Goal: Find specific page/section: Find specific page/section

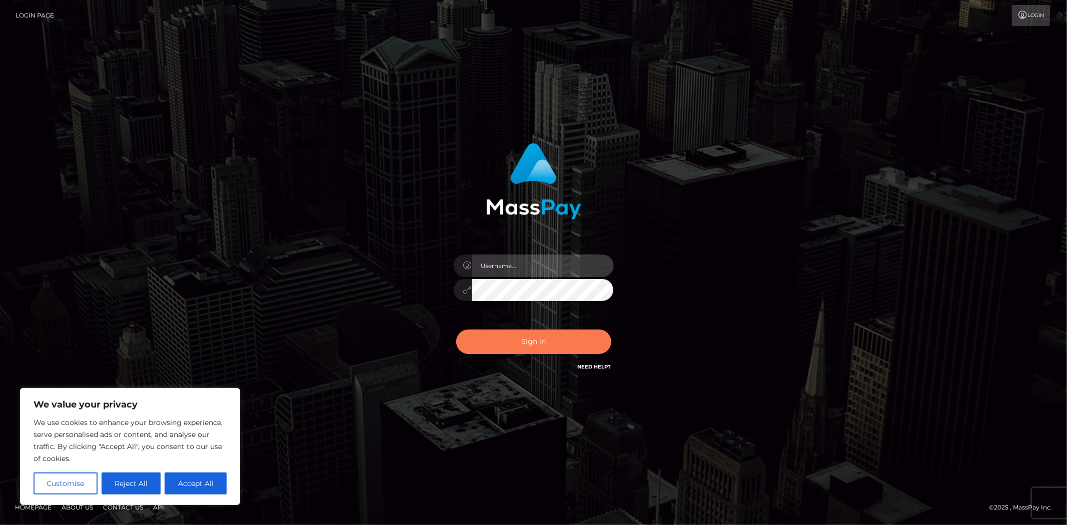
type input "MJSamelo"
click at [544, 333] on button "Sign in" at bounding box center [533, 342] width 155 height 25
type input "MJSamelo"
click at [514, 339] on button "Sign in" at bounding box center [533, 342] width 155 height 25
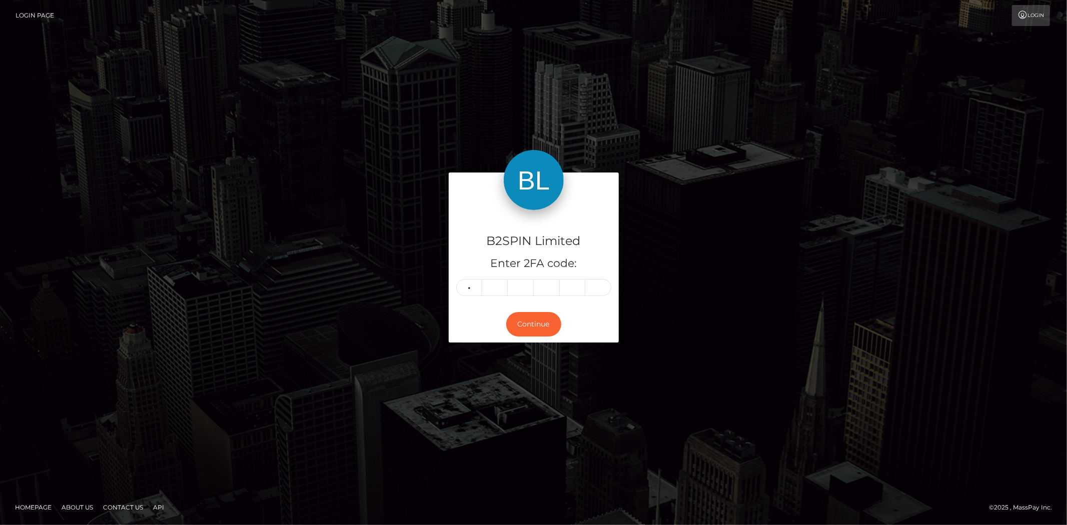
type input "8"
type input "3"
type input "4"
type input "0"
type input "5"
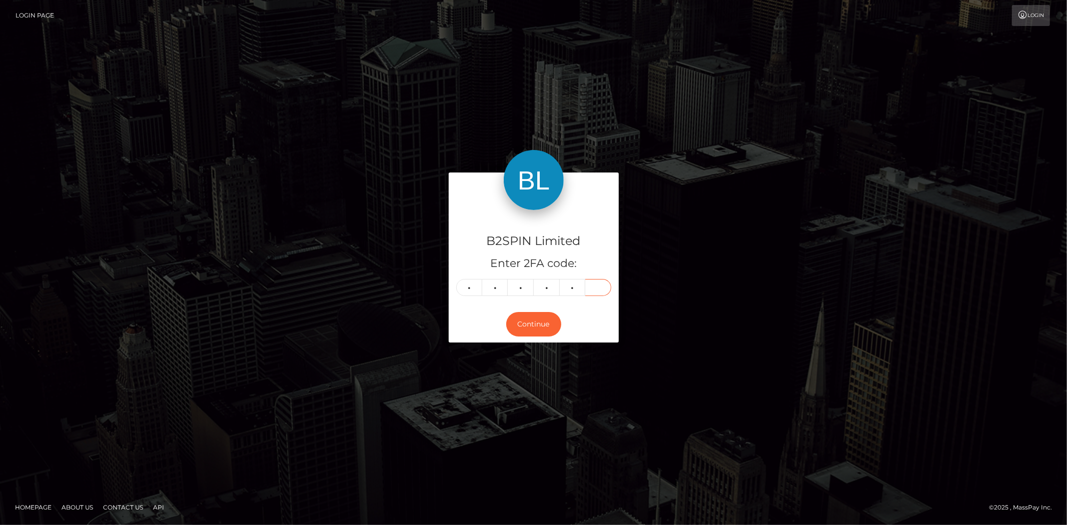
type input "3"
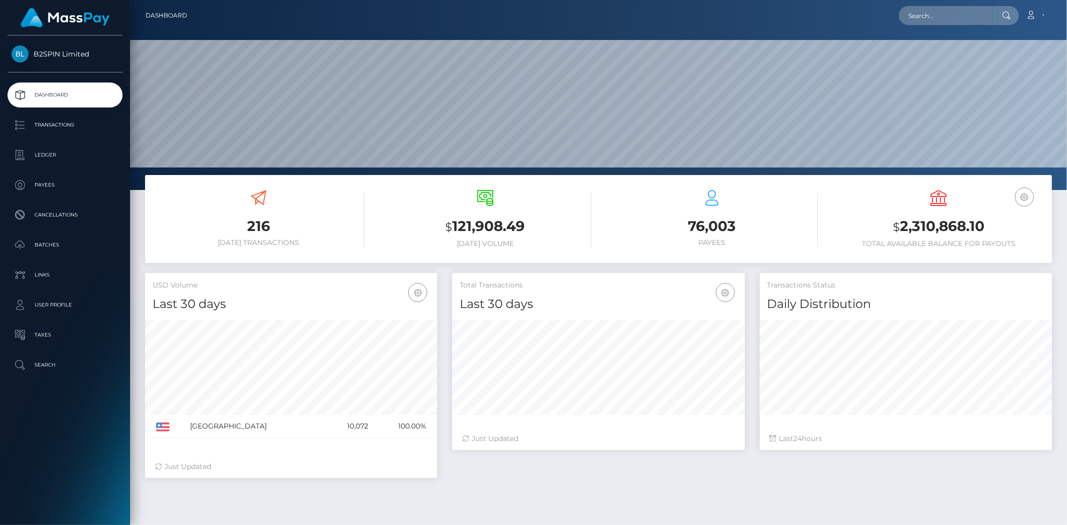
scroll to position [177, 292]
drag, startPoint x: 940, startPoint y: 12, endPoint x: 950, endPoint y: 17, distance: 11.2
click at [940, 12] on input "text" at bounding box center [946, 15] width 94 height 19
paste input "3201305"
click at [937, 6] on input "3201305" at bounding box center [946, 15] width 94 height 19
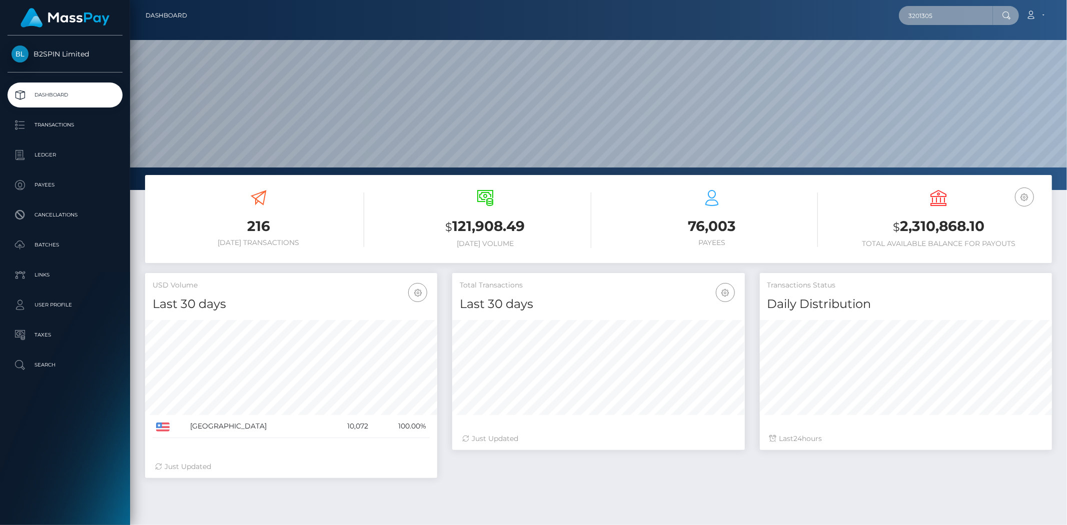
click at [937, 6] on input "3201305" at bounding box center [946, 15] width 94 height 19
paste input "2002890796"
type input "2002890796"
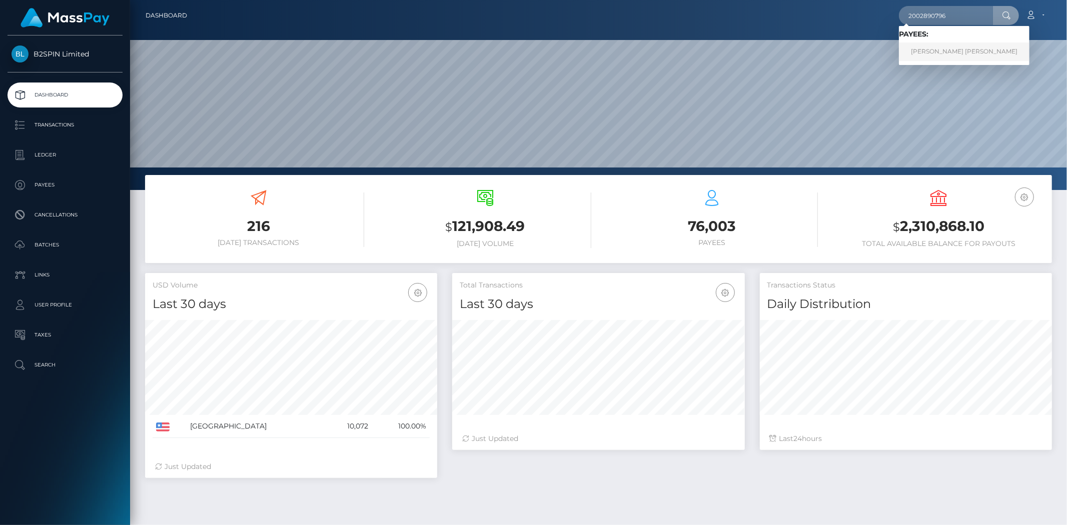
click at [969, 53] on link "ADRIAN JAMES HERNANDEZ" at bounding box center [964, 52] width 131 height 19
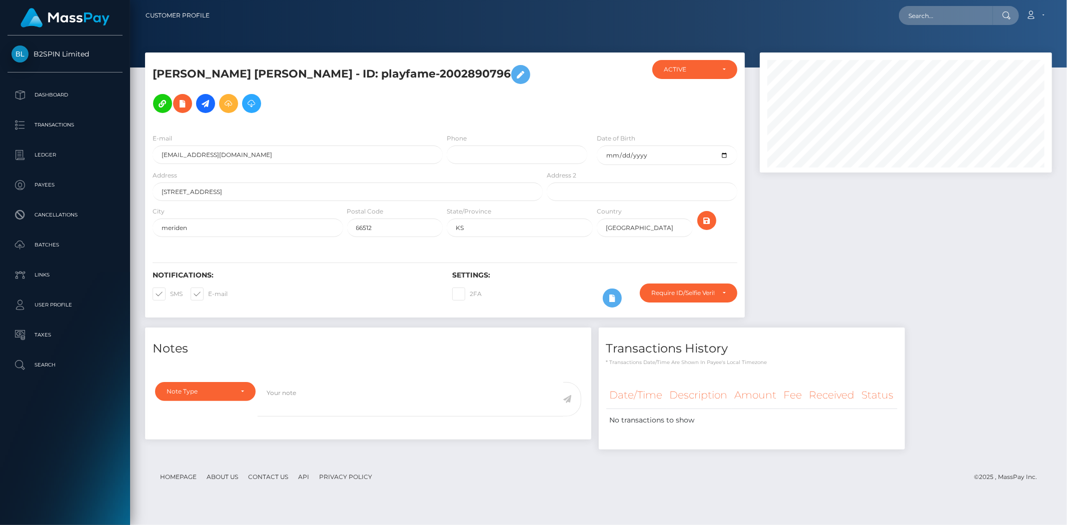
scroll to position [120, 292]
